Goal: Use online tool/utility: Utilize a website feature to perform a specific function

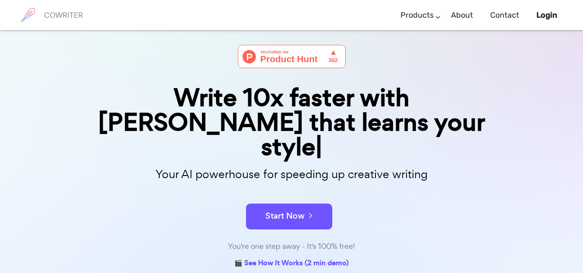
scroll to position [28, 0]
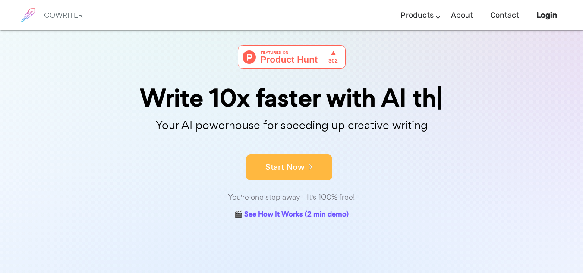
click at [291, 166] on button "Start Now" at bounding box center [289, 168] width 86 height 26
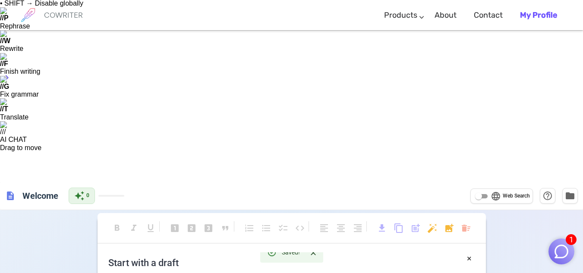
paste textarea "Smart Surveillance System: Real-Time Object, Motion, and Face Recognition with …"
type textarea "Smart Surveillance System: Real-Time Object, Motion, and Face Recognition with …"
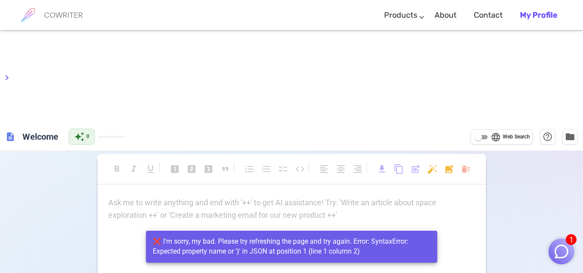
scroll to position [0, 0]
